Goal: Communication & Community: Share content

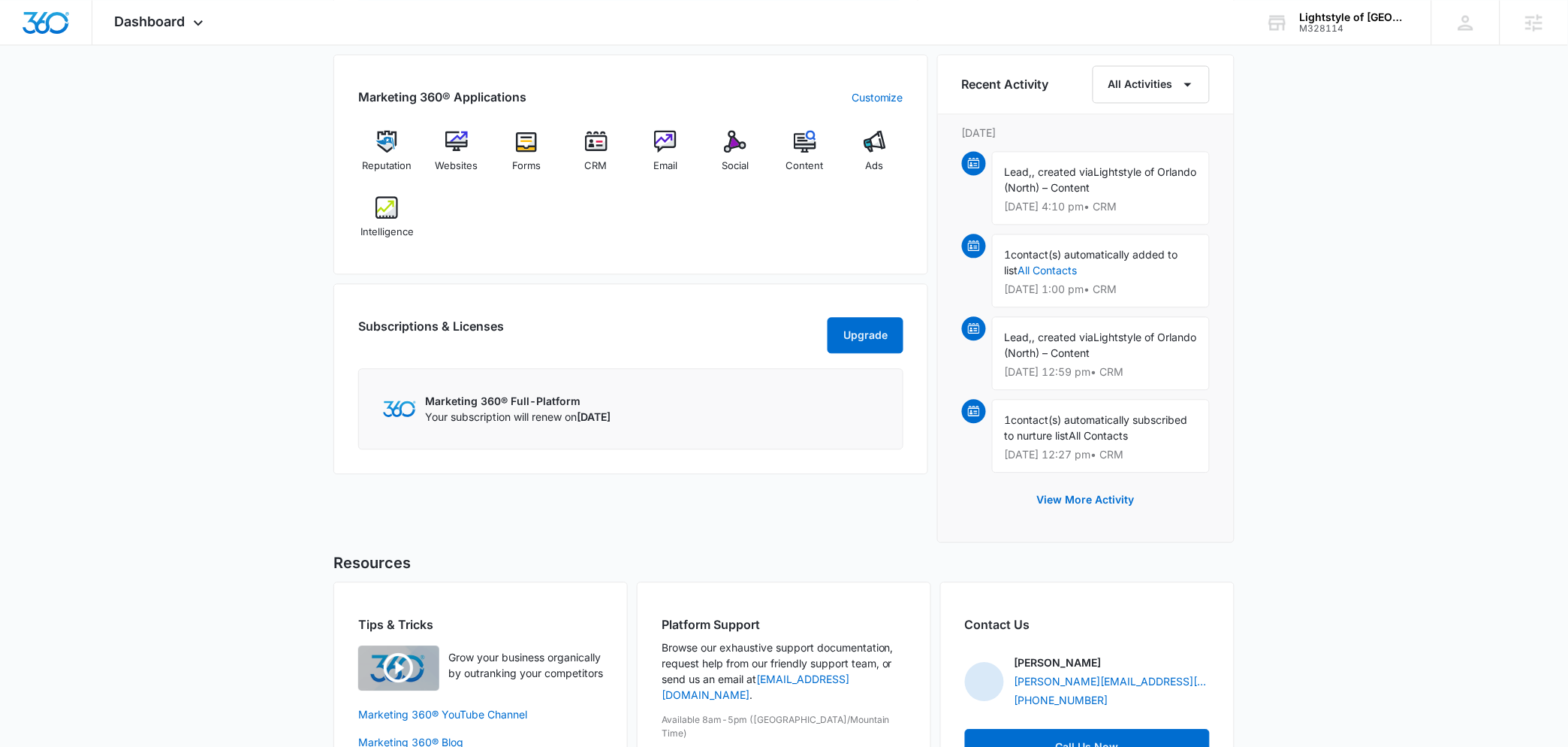
scroll to position [924, 0]
click at [729, 159] on div "Social" at bounding box center [736, 157] width 57 height 54
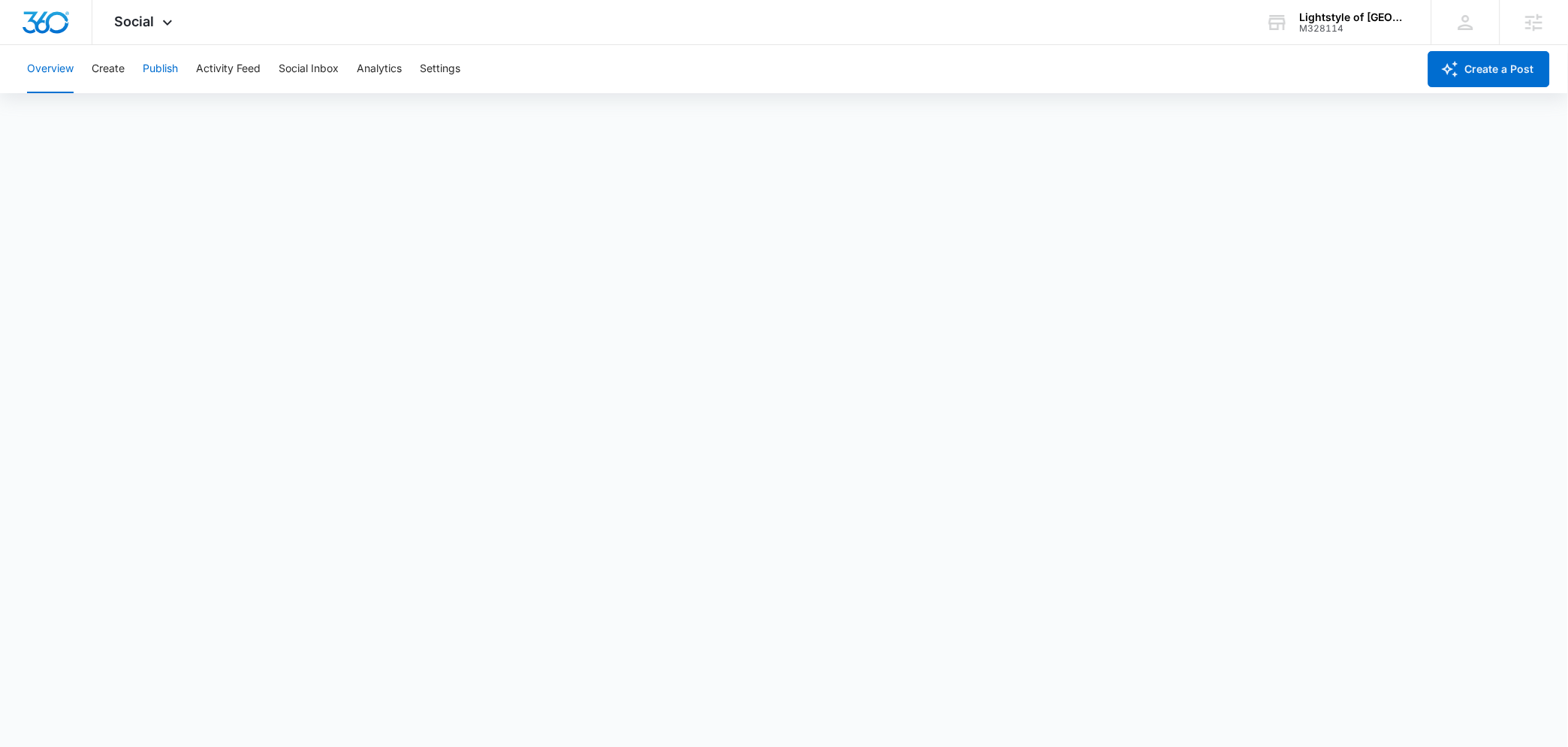
click at [171, 73] on button "Publish" at bounding box center [160, 69] width 35 height 48
click at [104, 74] on button "Create" at bounding box center [108, 69] width 33 height 48
